Goal: Task Accomplishment & Management: Use online tool/utility

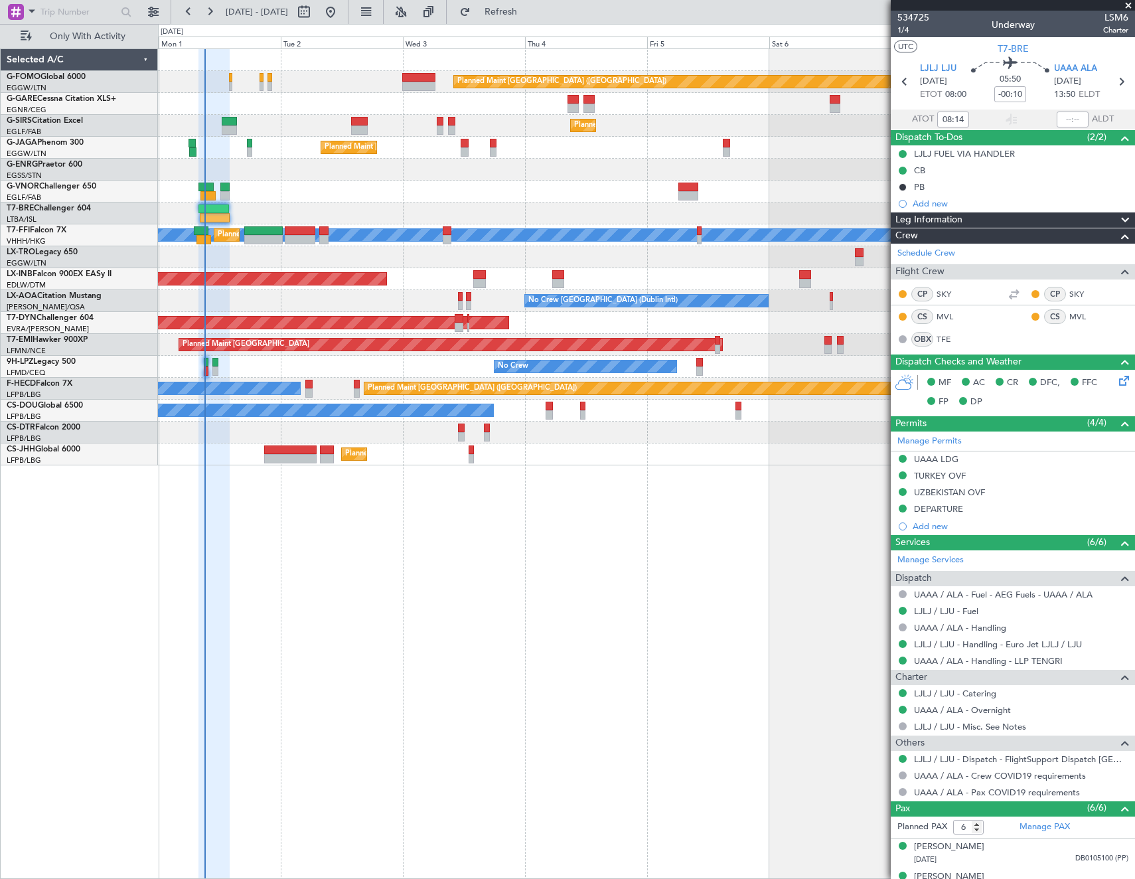
click at [516, 9] on span "Refresh" at bounding box center [501, 11] width 56 height 9
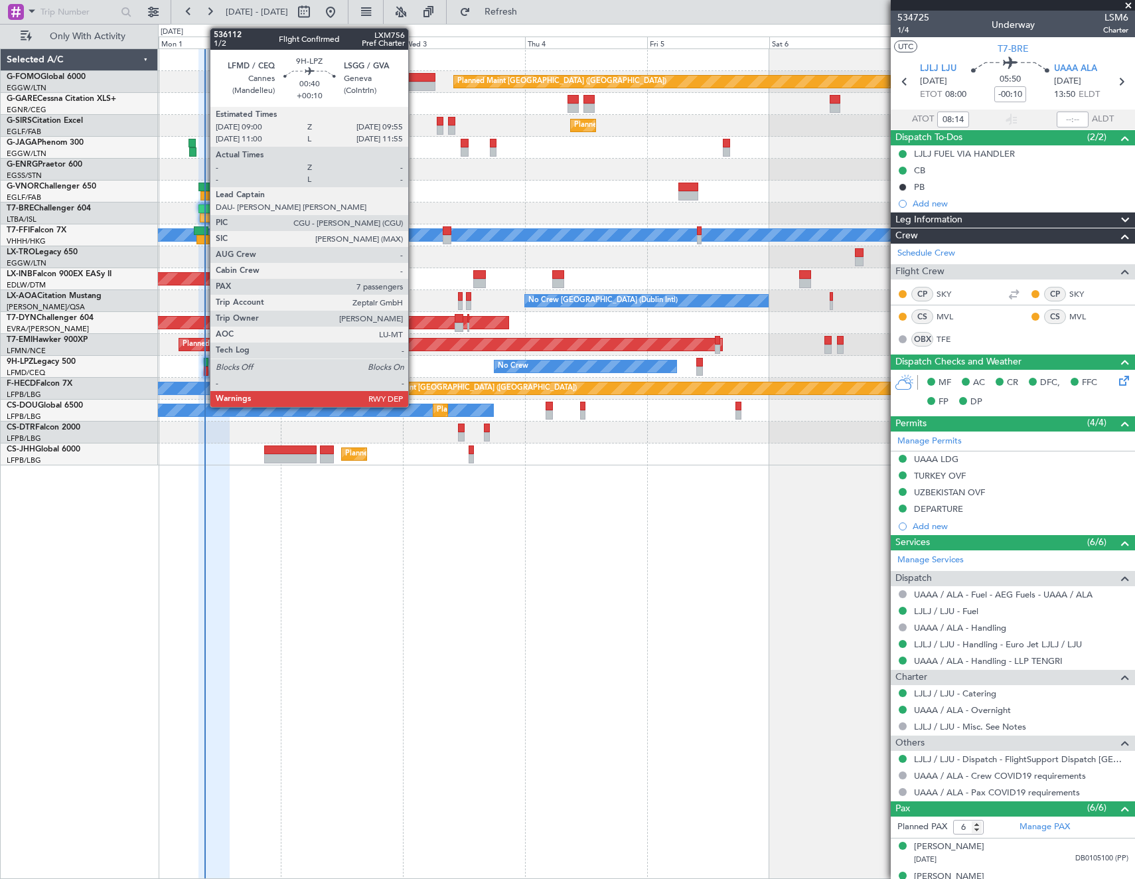
click at [204, 362] on div at bounding box center [206, 362] width 5 height 9
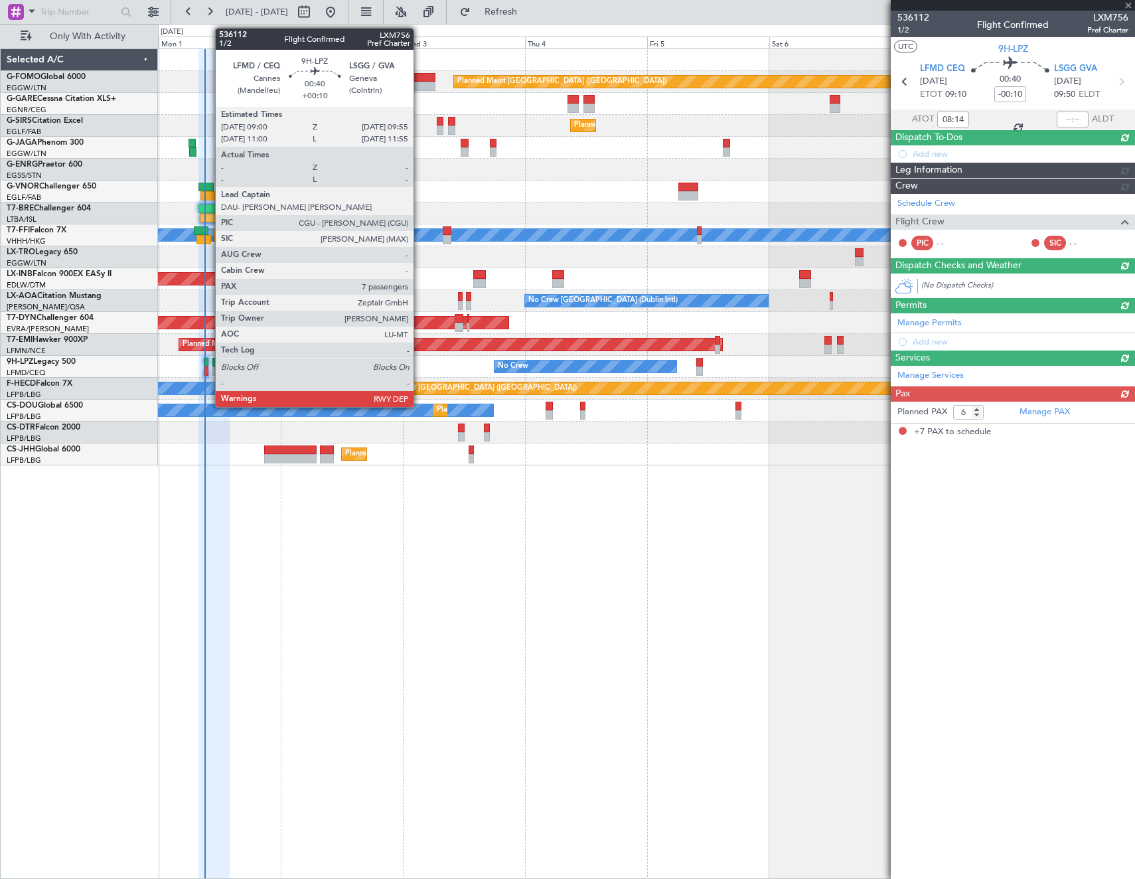
type input "+00:10"
type input "7"
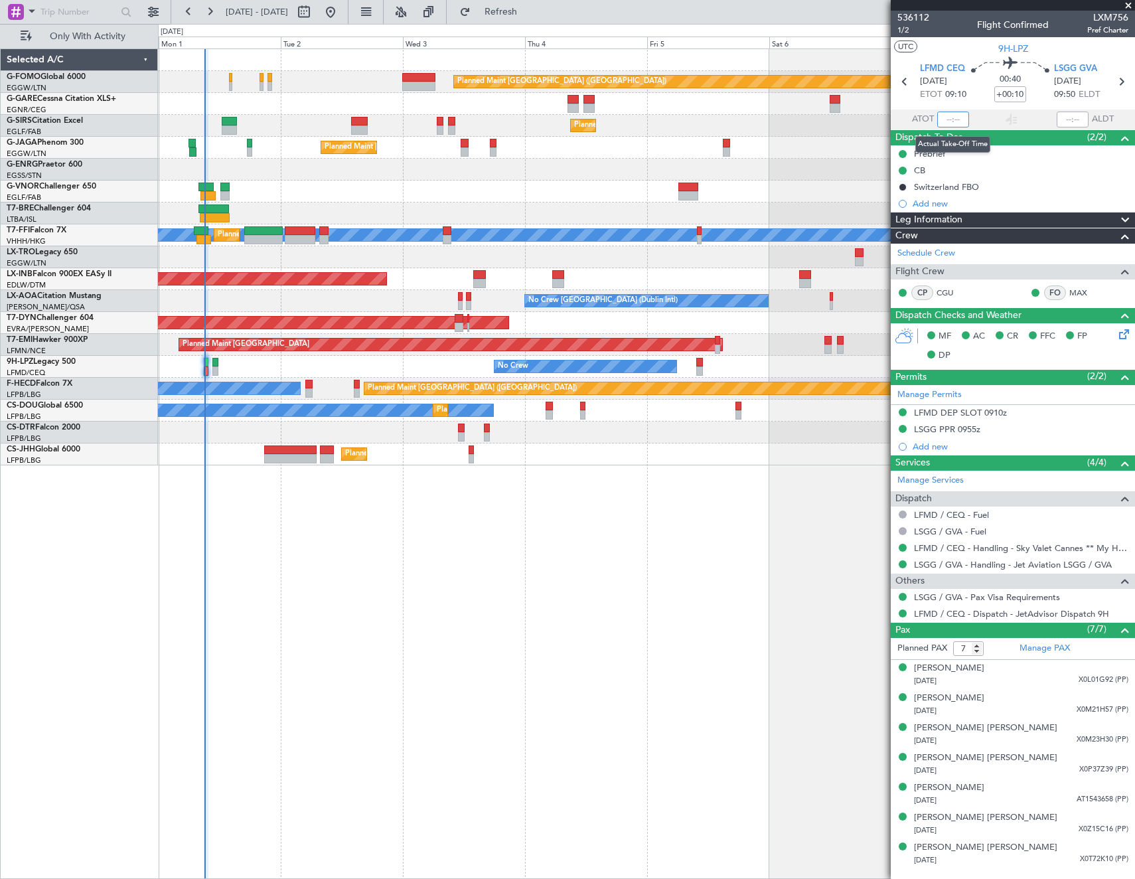
click at [955, 125] on input "text" at bounding box center [953, 119] width 32 height 16
click at [943, 50] on section "UTC 9H-LPZ" at bounding box center [1013, 47] width 244 height 20
type input "08:58"
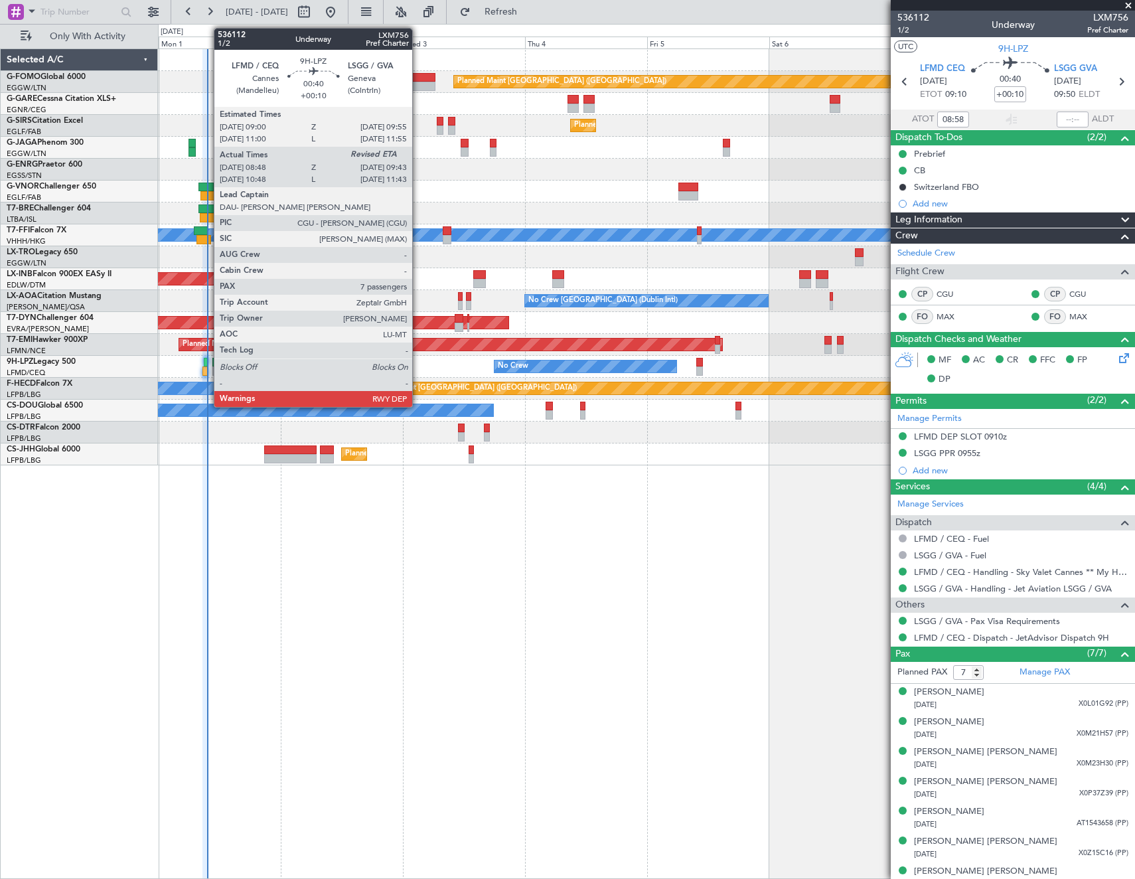
click at [207, 364] on div at bounding box center [206, 362] width 5 height 9
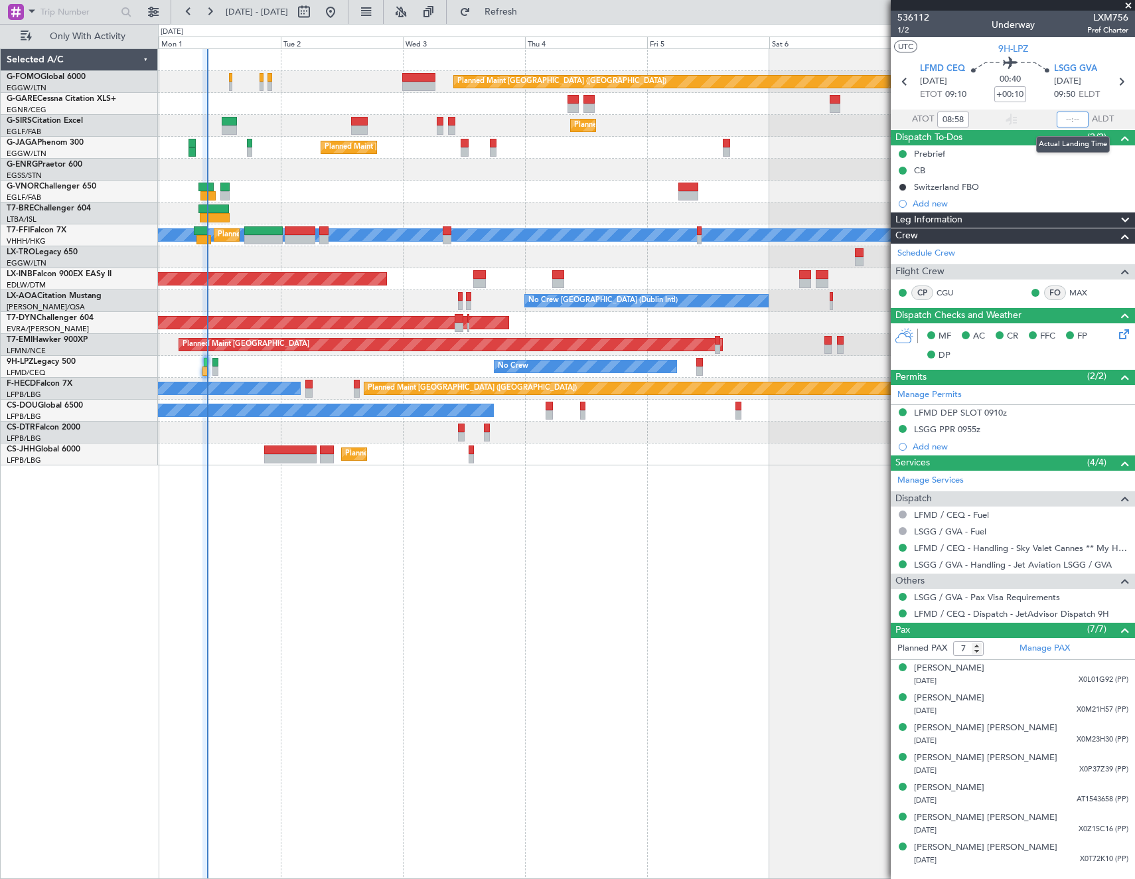
click at [1065, 119] on input "text" at bounding box center [1072, 119] width 32 height 16
type input "09:36"
